Goal: Task Accomplishment & Management: Manage account settings

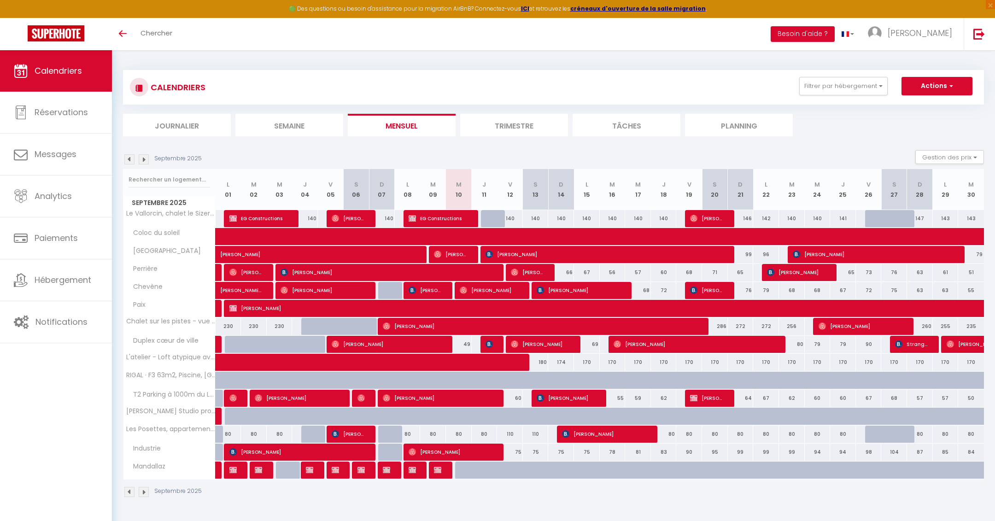
click at [147, 162] on img at bounding box center [144, 159] width 10 height 10
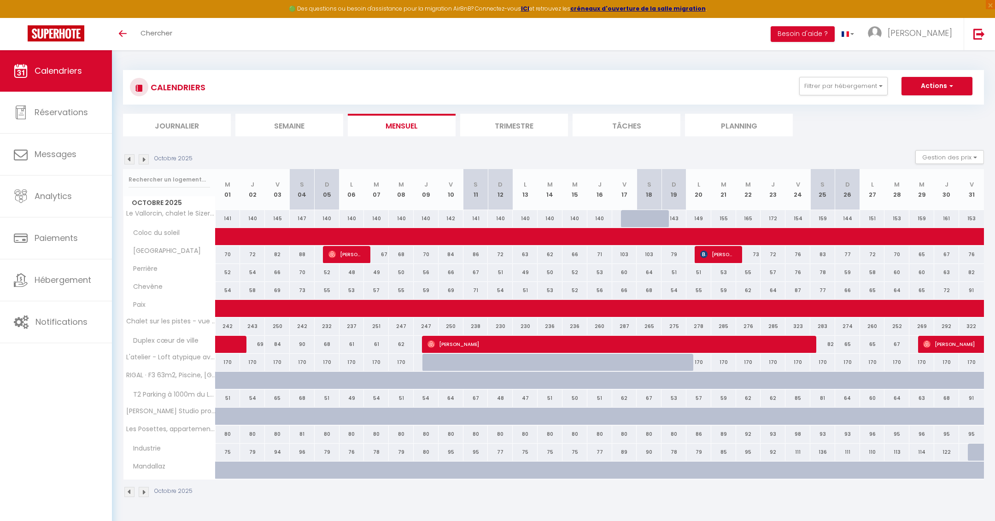
click at [76, 63] on link "Calendriers" at bounding box center [56, 70] width 112 height 41
click at [418, 122] on li "Mensuel" at bounding box center [402, 125] width 108 height 23
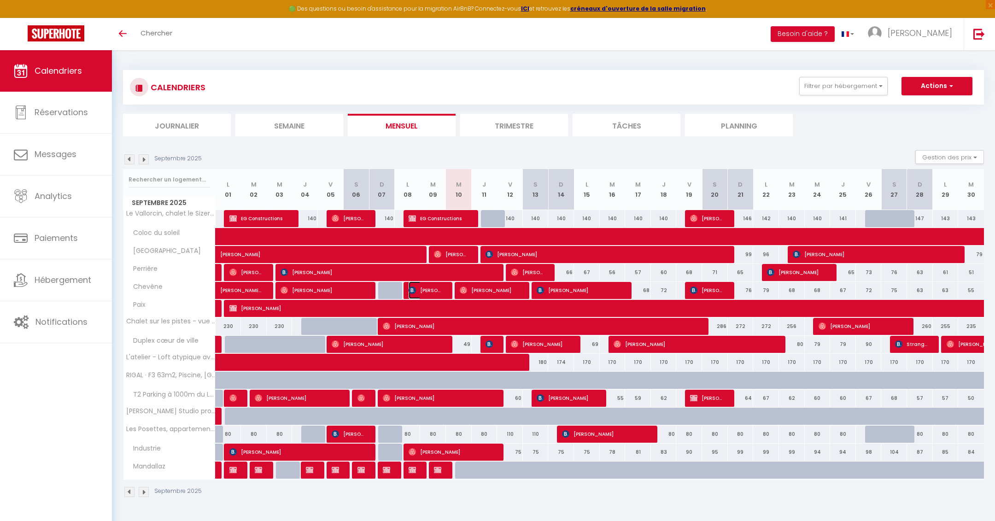
click at [430, 292] on span "[PERSON_NAME]" at bounding box center [425, 289] width 35 height 17
select select "OK"
select select "0"
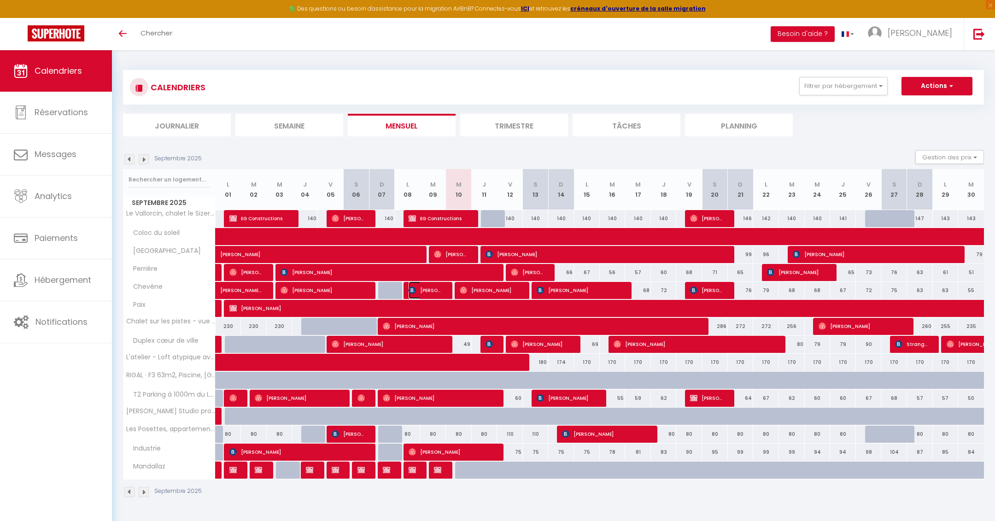
select select "1"
select select
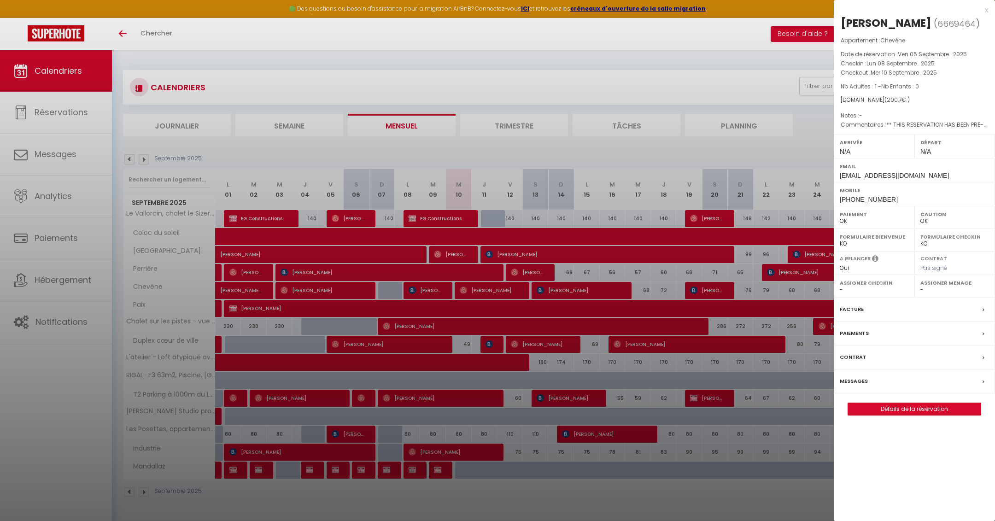
click at [984, 11] on div "x" at bounding box center [910, 10] width 154 height 11
